Goal: Find specific page/section: Find specific page/section

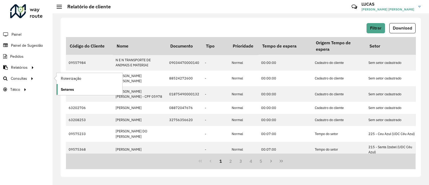
click at [68, 91] on span "Setores" at bounding box center [67, 90] width 13 height 6
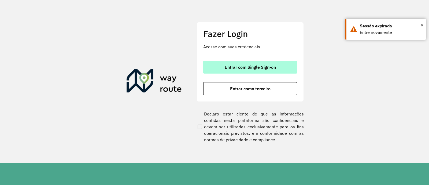
click at [258, 69] on span "Entrar com Single Sign-on" at bounding box center [249, 67] width 51 height 4
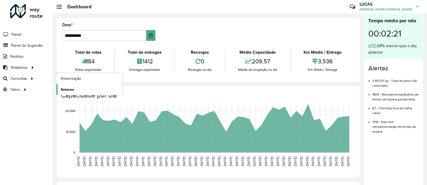
click at [67, 85] on link "Setores" at bounding box center [90, 89] width 66 height 11
